Goal: Task Accomplishment & Management: Use online tool/utility

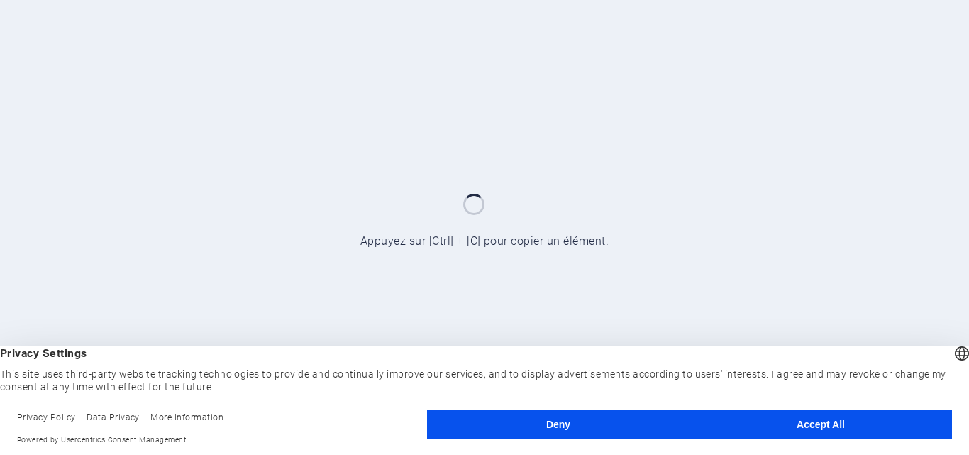
click at [851, 429] on button "Accept All" at bounding box center [820, 424] width 262 height 28
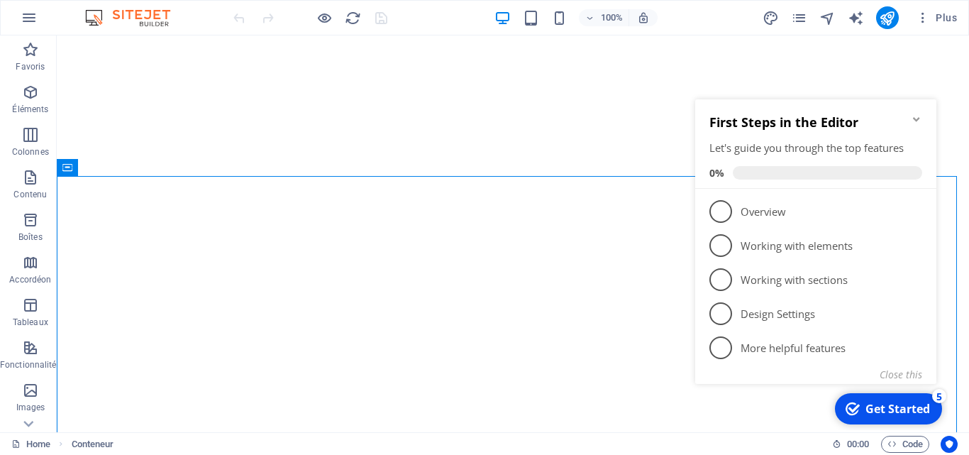
click at [900, 414] on div "Get Started" at bounding box center [897, 409] width 65 height 16
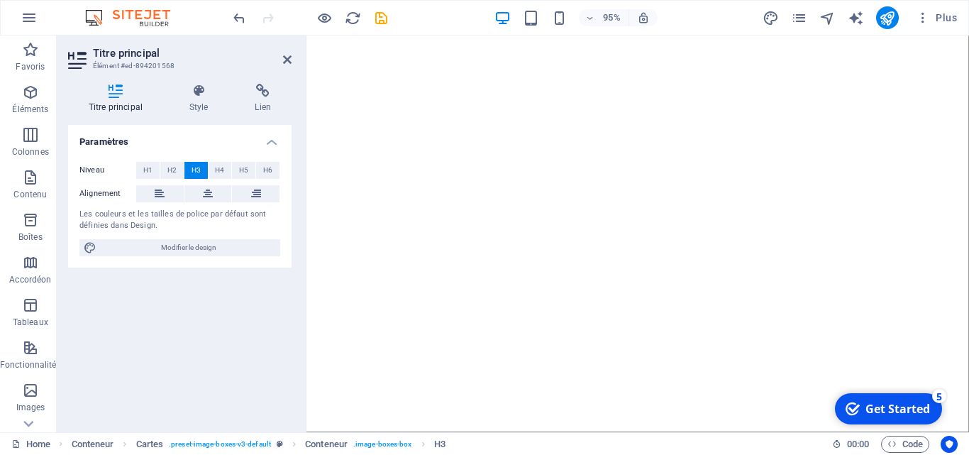
click at [959, 35] on header "95% Plus" at bounding box center [484, 17] width 969 height 35
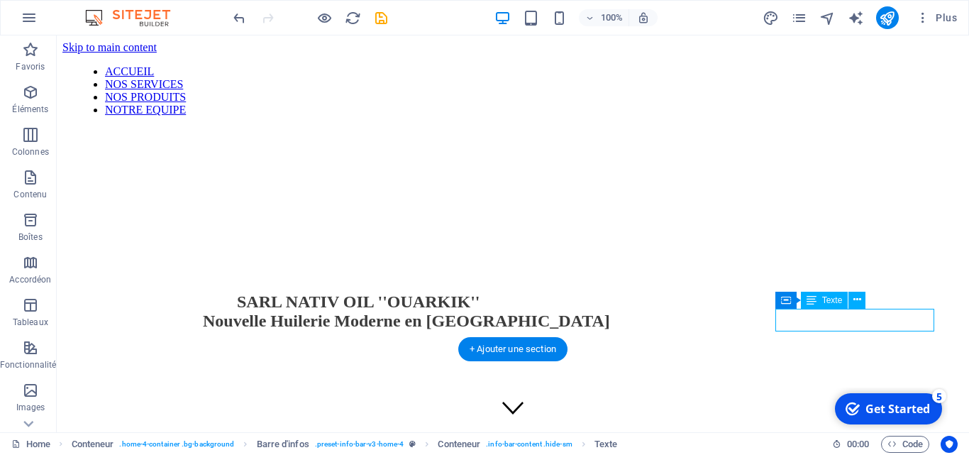
scroll to position [779, 0]
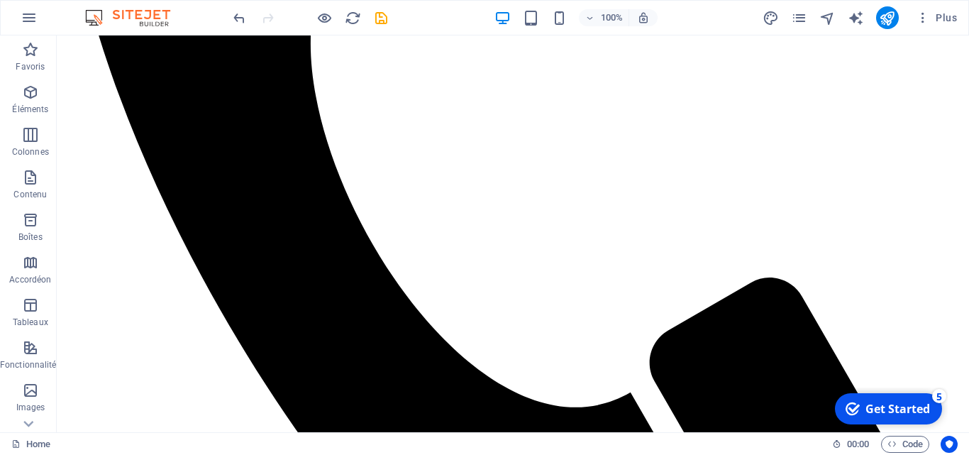
scroll to position [3174, 0]
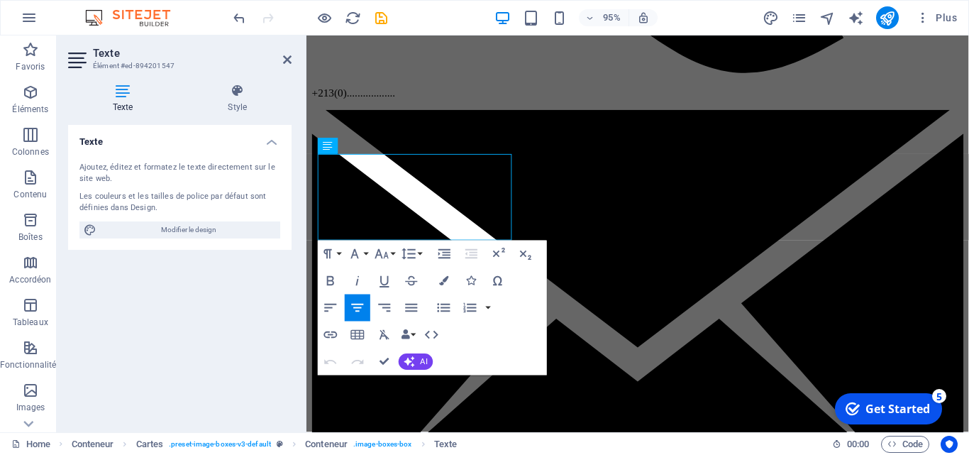
scroll to position [3200, 0]
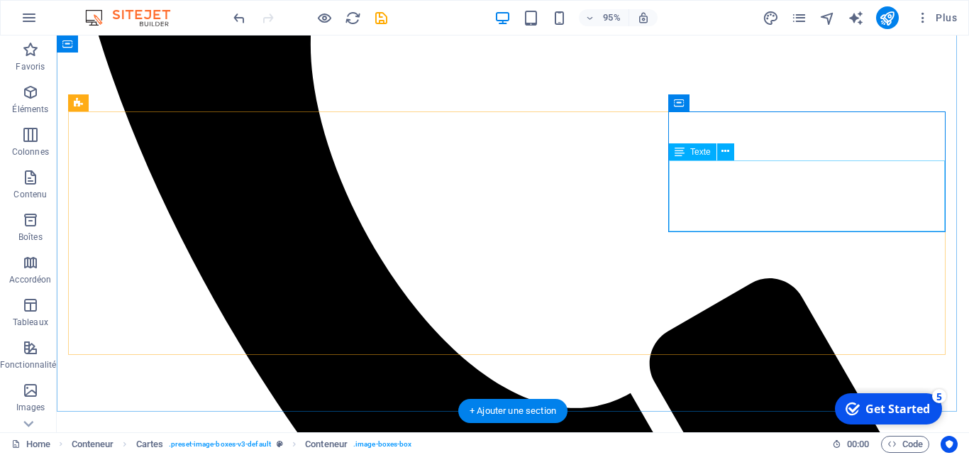
scroll to position [3175, 0]
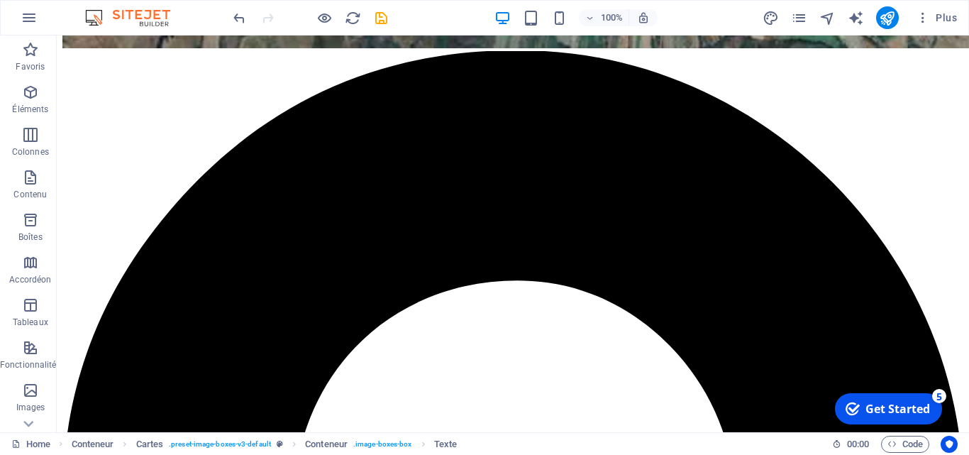
scroll to position [0, 0]
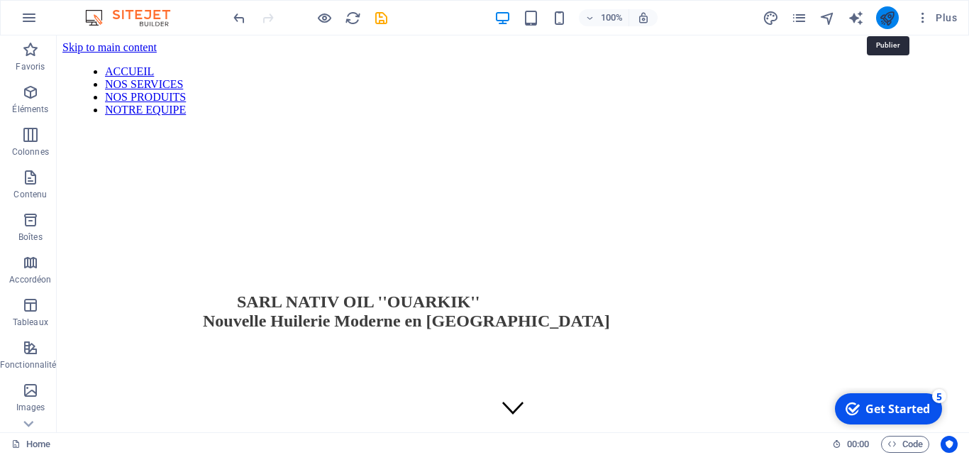
click at [889, 10] on icon "publish" at bounding box center [887, 18] width 16 height 16
